Goal: Navigation & Orientation: Find specific page/section

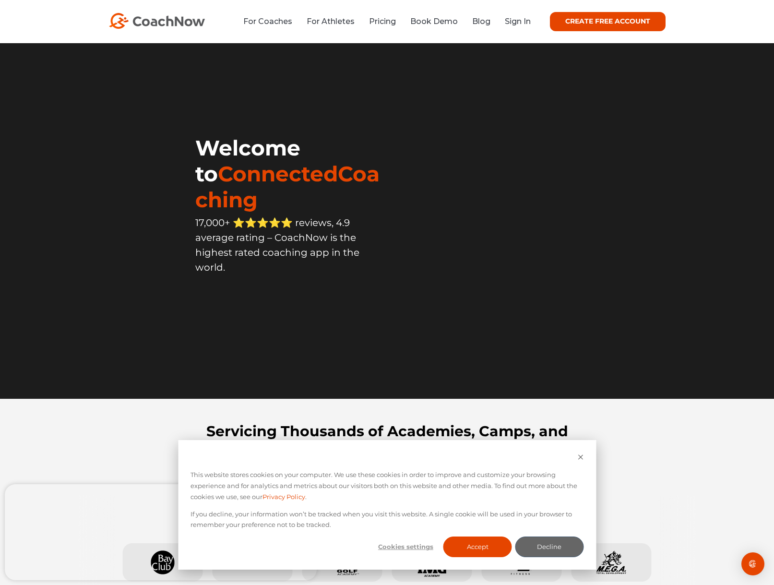
drag, startPoint x: 537, startPoint y: 24, endPoint x: 531, endPoint y: 24, distance: 5.8
click at [534, 24] on div "CREATE FREE ACCOUNT" at bounding box center [598, 21] width 135 height 19
click at [526, 24] on link "Sign In" at bounding box center [518, 21] width 26 height 9
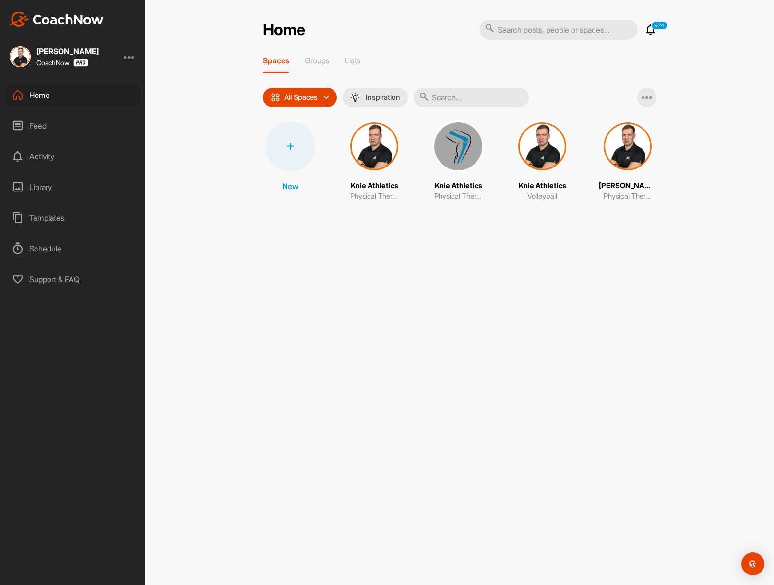
click at [384, 146] on img at bounding box center [374, 146] width 50 height 50
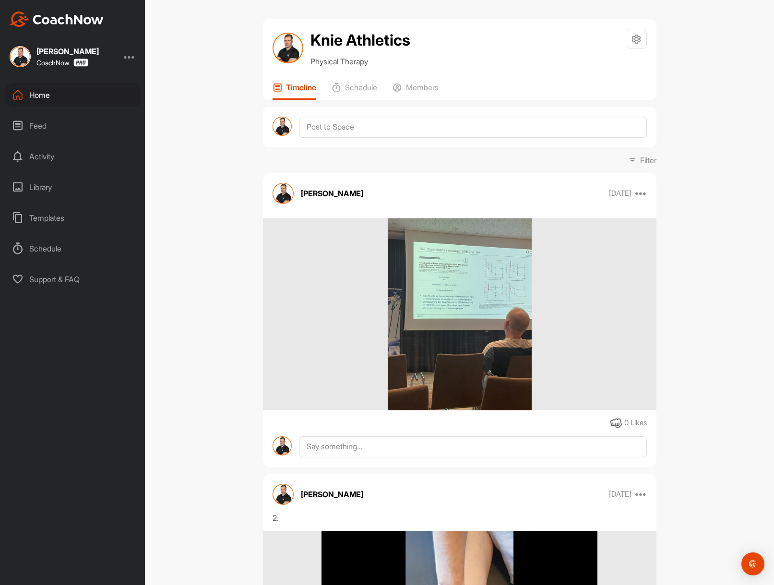
click at [56, 202] on div "Home Feed Activity Library Templates Schedule Support & FAQ" at bounding box center [72, 187] width 145 height 208
click at [63, 196] on div "Library" at bounding box center [72, 187] width 135 height 24
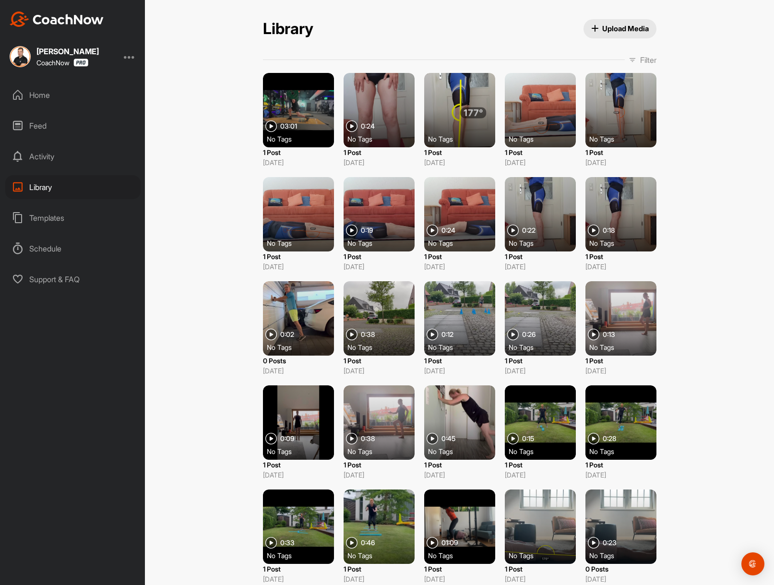
click at [57, 91] on div "Home" at bounding box center [72, 95] width 135 height 24
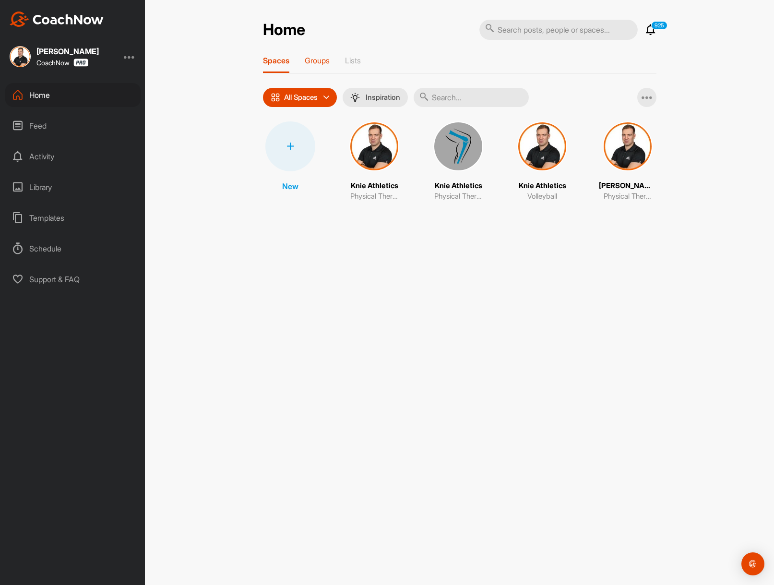
click at [324, 59] on p "Groups" at bounding box center [317, 61] width 25 height 10
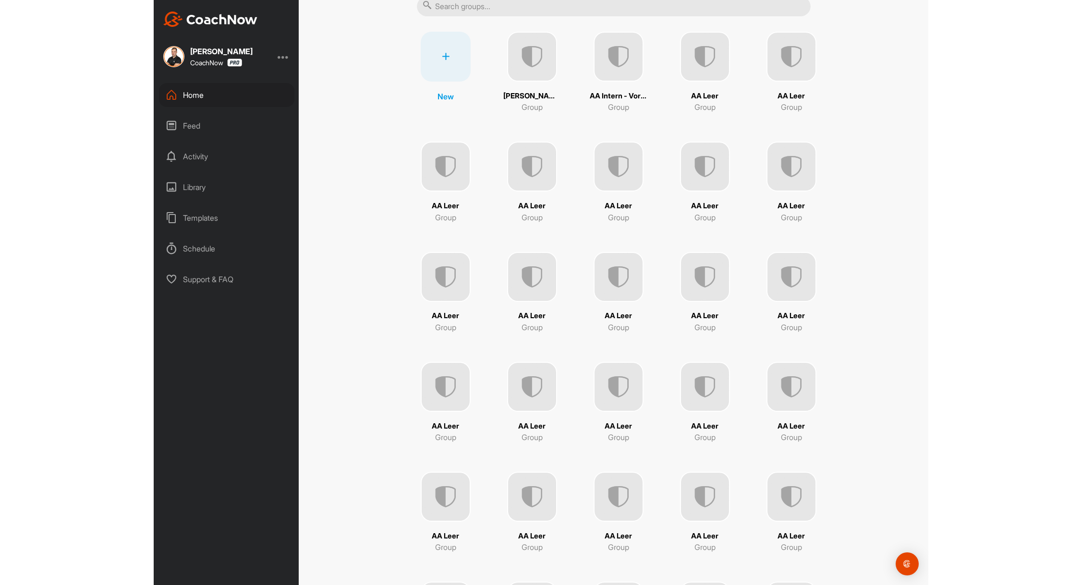
scroll to position [93, 0]
